Goal: Transaction & Acquisition: Purchase product/service

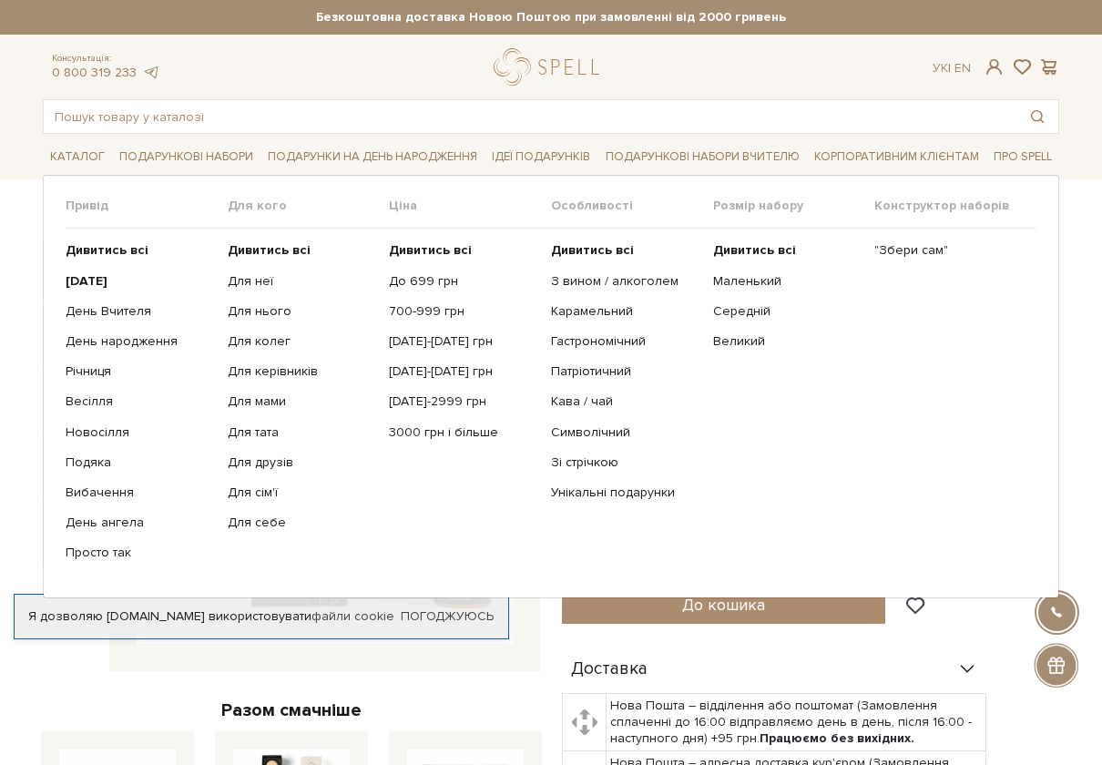
click at [118, 301] on ul "Дивитись всі [DATE] День Вчителя День народження Річниця [PERSON_NAME]" at bounding box center [147, 402] width 162 height 346
click at [118, 308] on link "День Вчителя" at bounding box center [140, 311] width 148 height 16
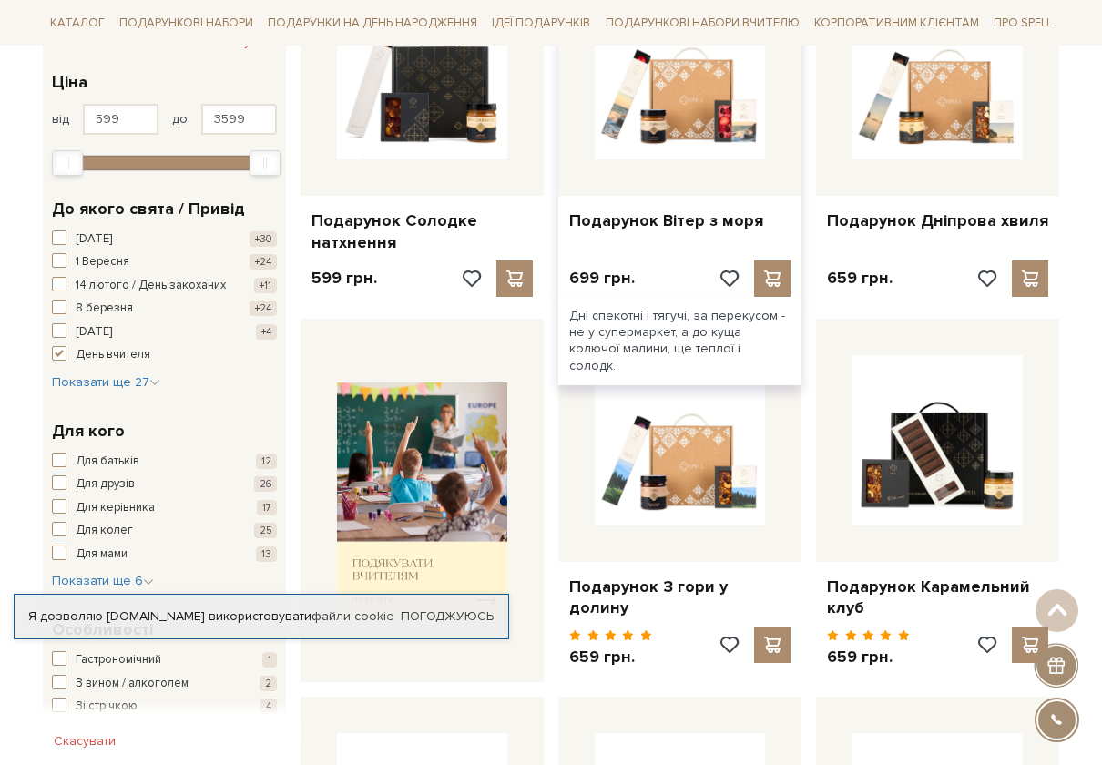
scroll to position [455, 0]
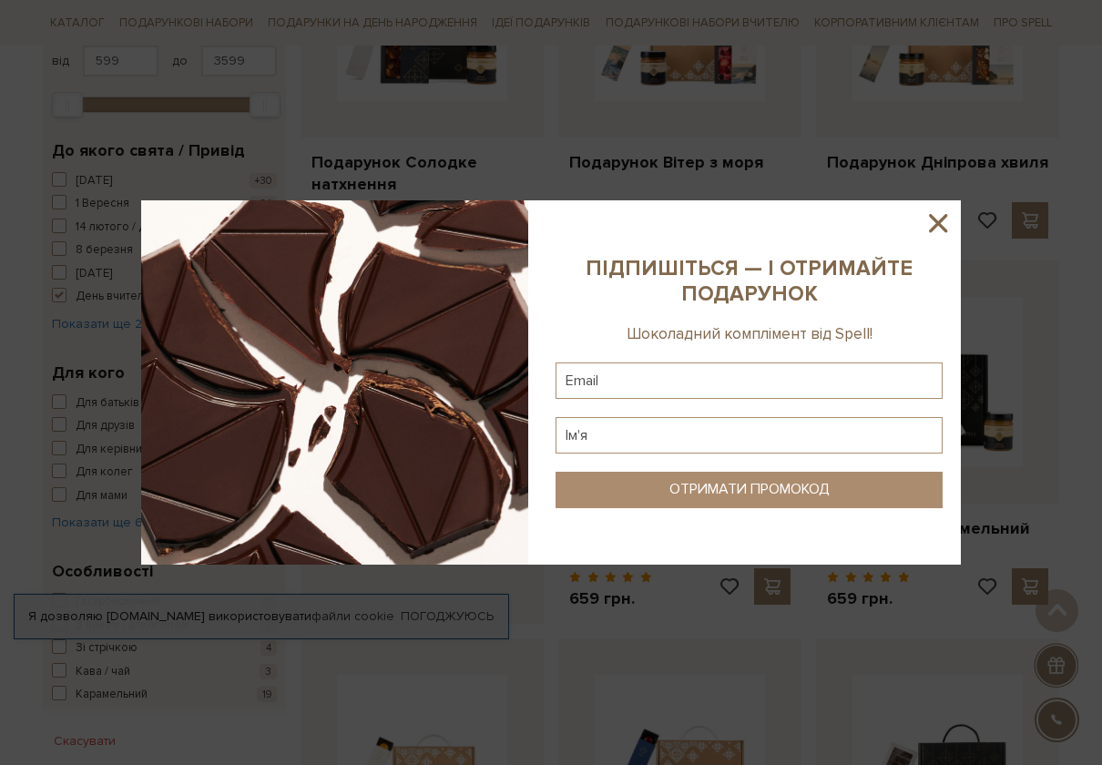
click at [927, 234] on icon at bounding box center [938, 223] width 31 height 31
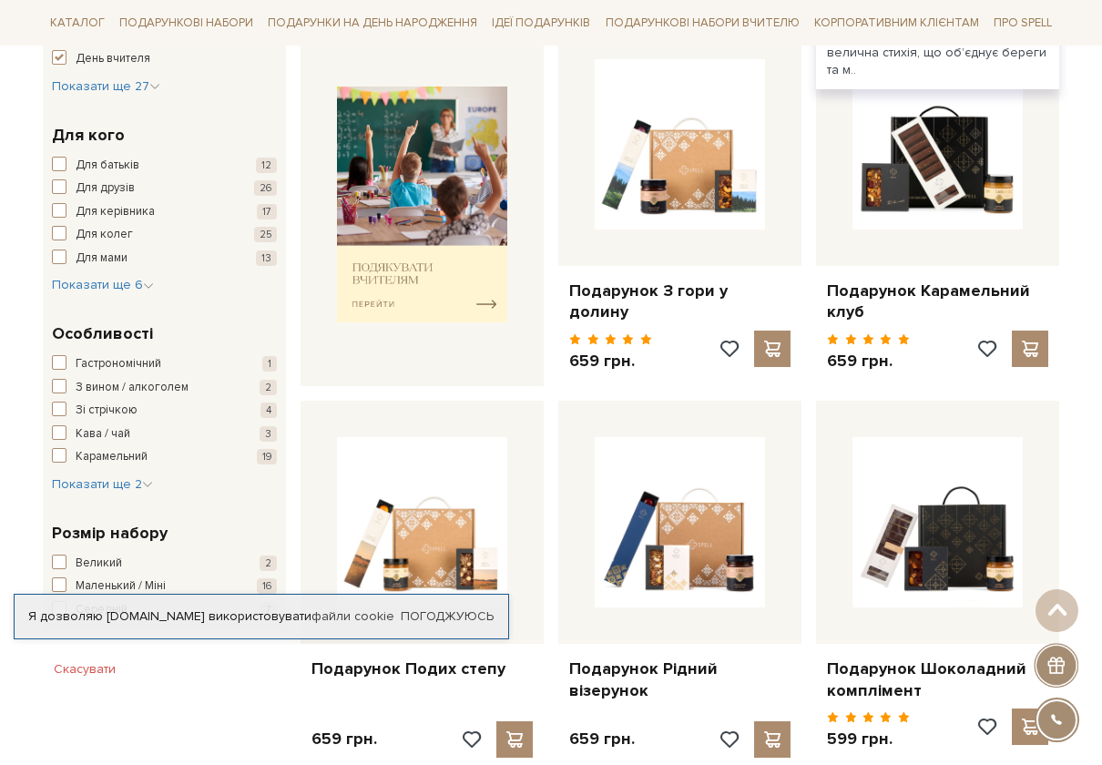
scroll to position [1002, 0]
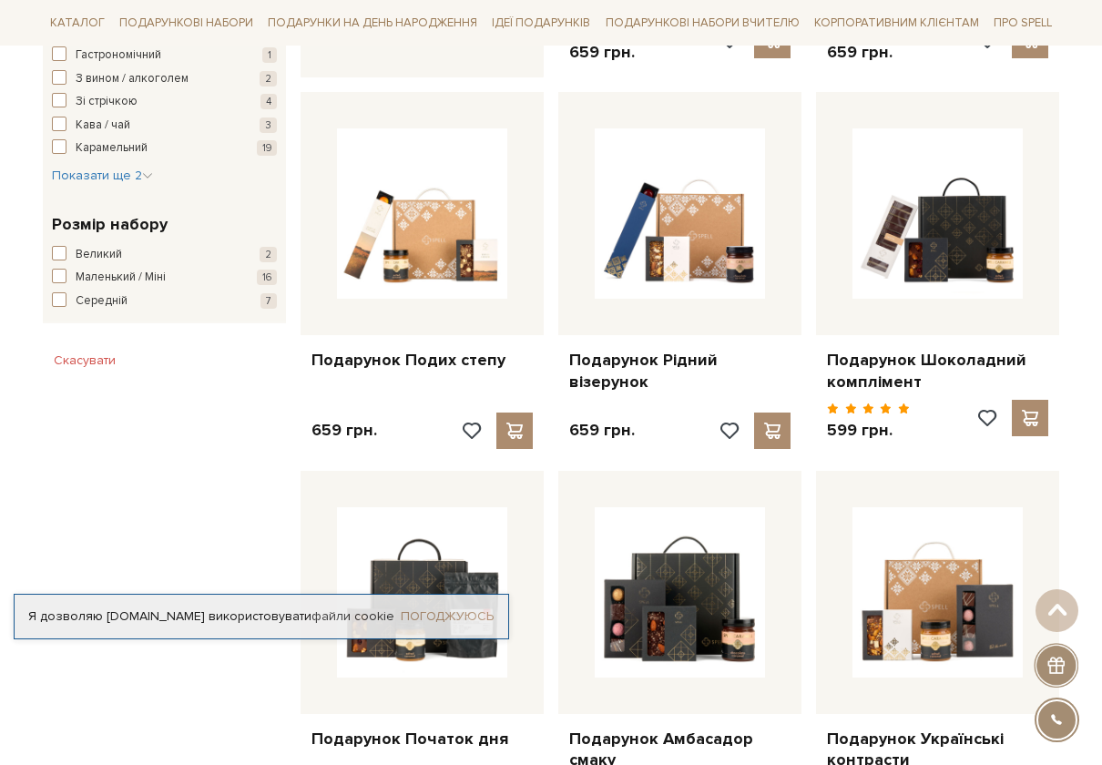
click at [482, 615] on link "Погоджуюсь" at bounding box center [447, 616] width 93 height 16
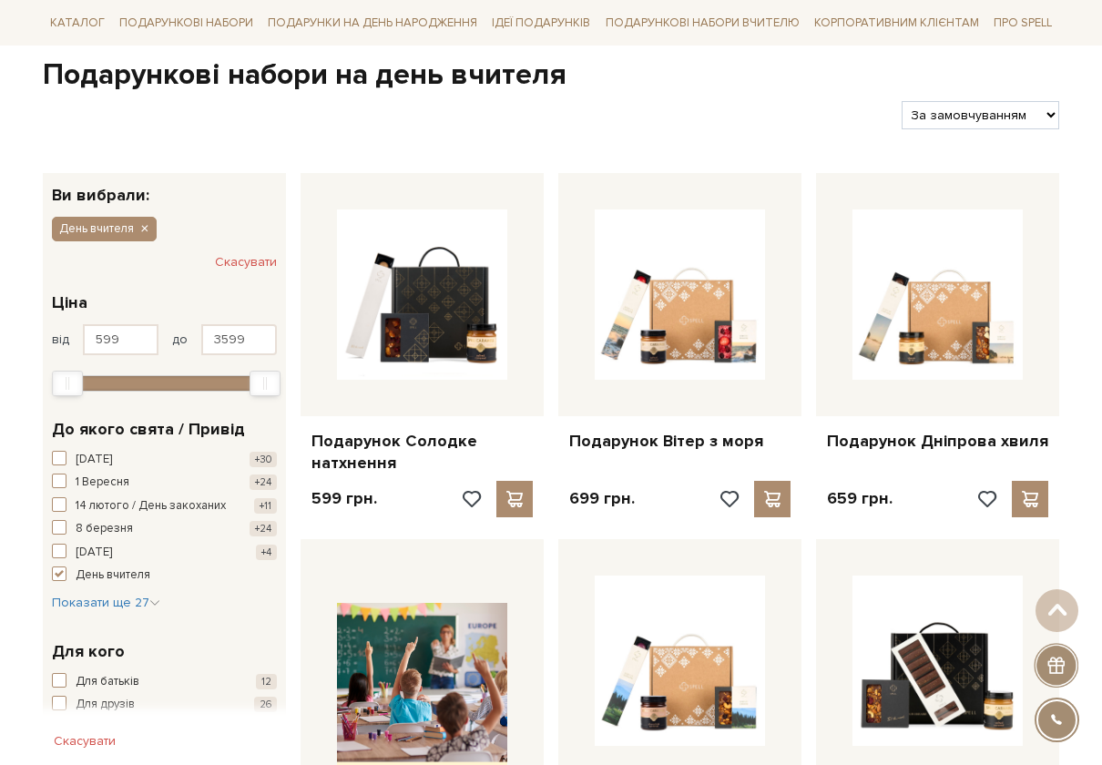
scroll to position [0, 0]
